Goal: Task Accomplishment & Management: Manage account settings

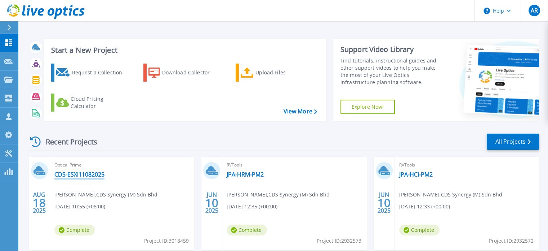
click at [101, 174] on link "CDS-ESXi11082025" at bounding box center [79, 174] width 50 height 7
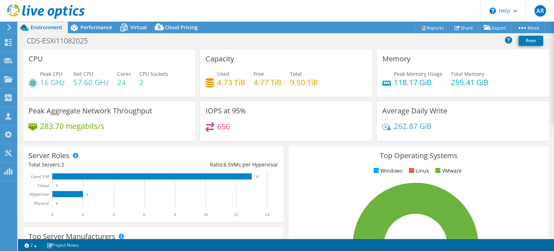
select select "USD"
click at [465, 30] on link "Share" at bounding box center [464, 27] width 30 height 11
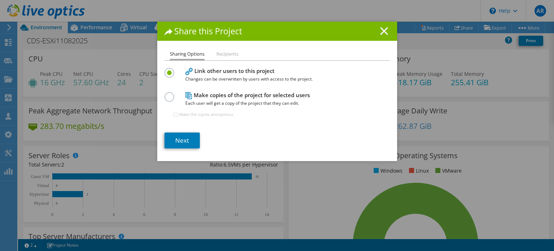
click at [383, 31] on icon at bounding box center [384, 31] width 8 height 8
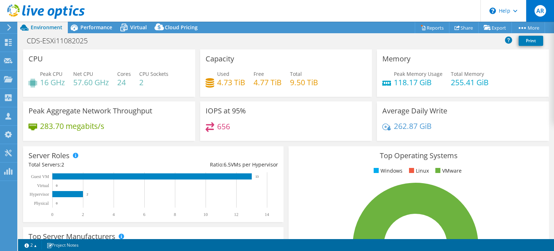
click at [543, 14] on span "AR" at bounding box center [540, 11] width 12 height 12
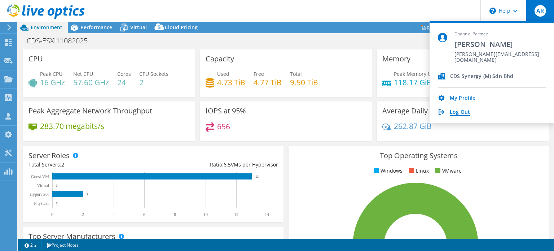
click at [458, 112] on link "Log Out" at bounding box center [460, 112] width 20 height 7
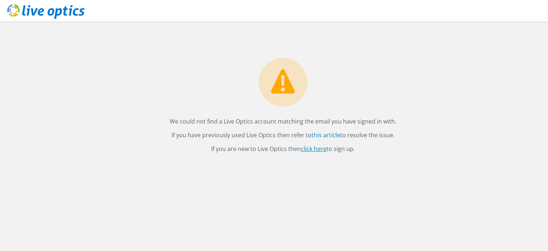
click at [308, 148] on link "click here" at bounding box center [314, 149] width 26 height 8
